Goal: Find specific page/section: Find specific page/section

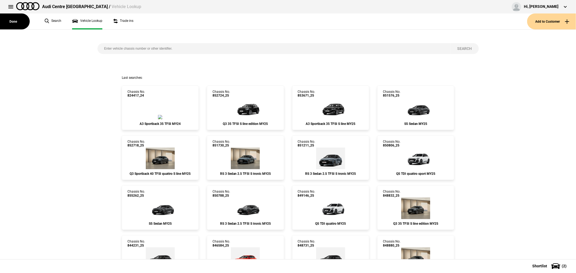
scroll to position [90, 0]
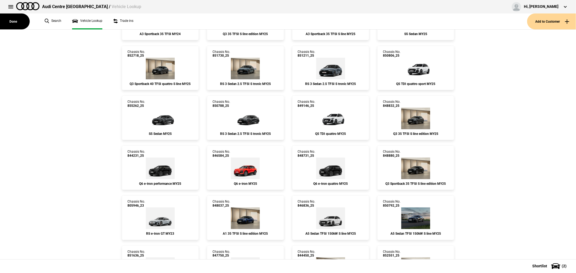
click at [167, 6] on div "Audi Centre [GEOGRAPHIC_DATA] / Vehicle Lookup Hi, [PERSON_NAME] Edit profile L…" at bounding box center [288, 7] width 576 height 14
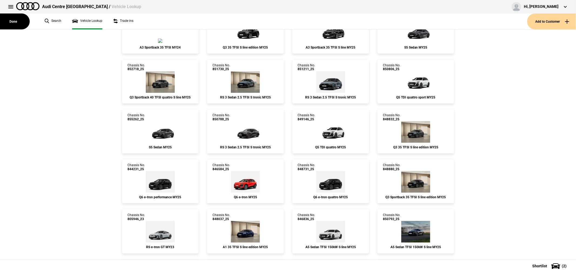
scroll to position [0, 0]
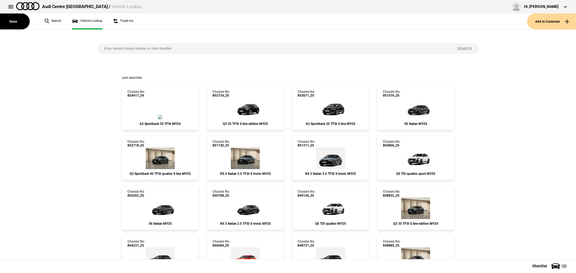
click at [170, 47] on input "search" at bounding box center [274, 48] width 353 height 11
type input "852718"
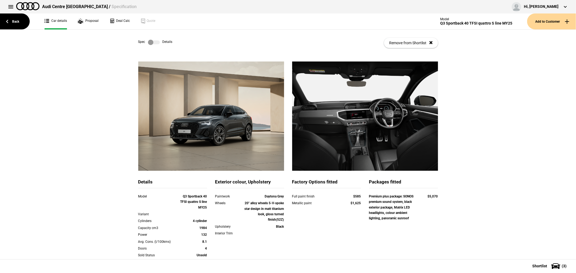
scroll to position [84, 0]
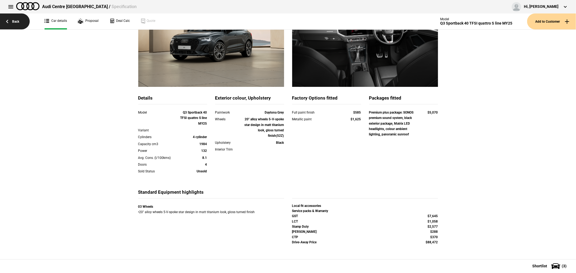
click at [16, 18] on link "Back" at bounding box center [15, 22] width 30 height 16
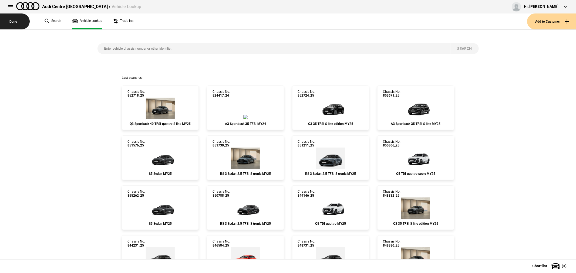
click at [9, 20] on button "Done" at bounding box center [15, 22] width 30 height 16
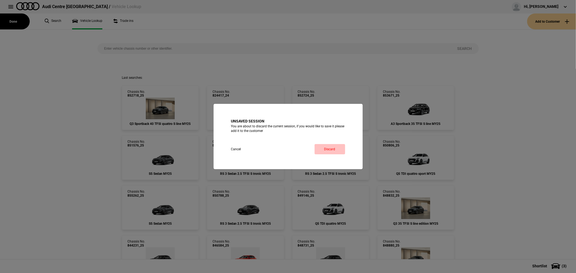
click at [324, 149] on button "Discard" at bounding box center [330, 149] width 31 height 10
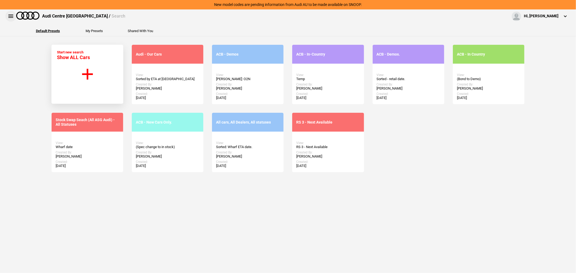
click at [10, 17] on button at bounding box center [10, 16] width 11 height 11
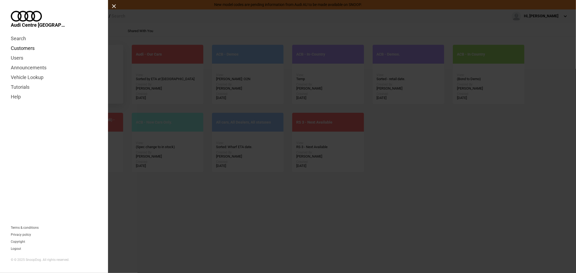
click at [22, 43] on link "Customers" at bounding box center [54, 48] width 86 height 10
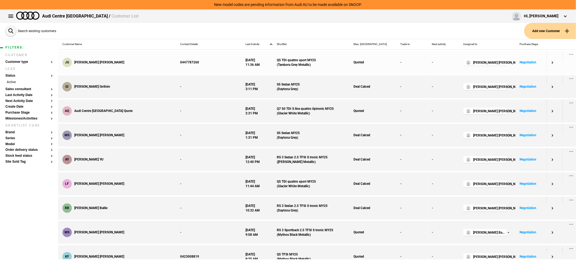
click at [187, 65] on div "0447787260" at bounding box center [208, 62] width 65 height 23
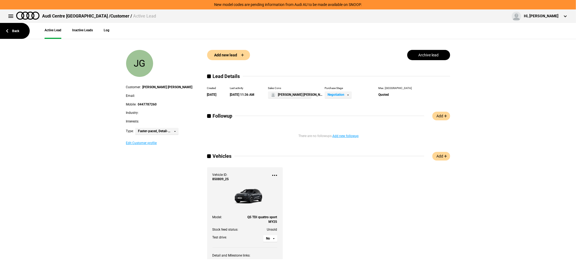
scroll to position [60, 0]
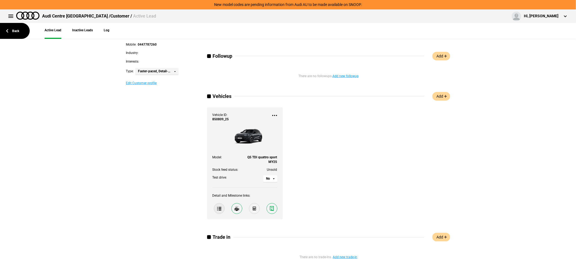
click at [216, 213] on link at bounding box center [219, 208] width 11 height 11
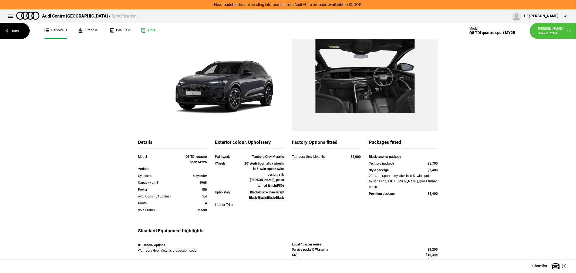
scroll to position [76, 0]
